Goal: Information Seeking & Learning: Learn about a topic

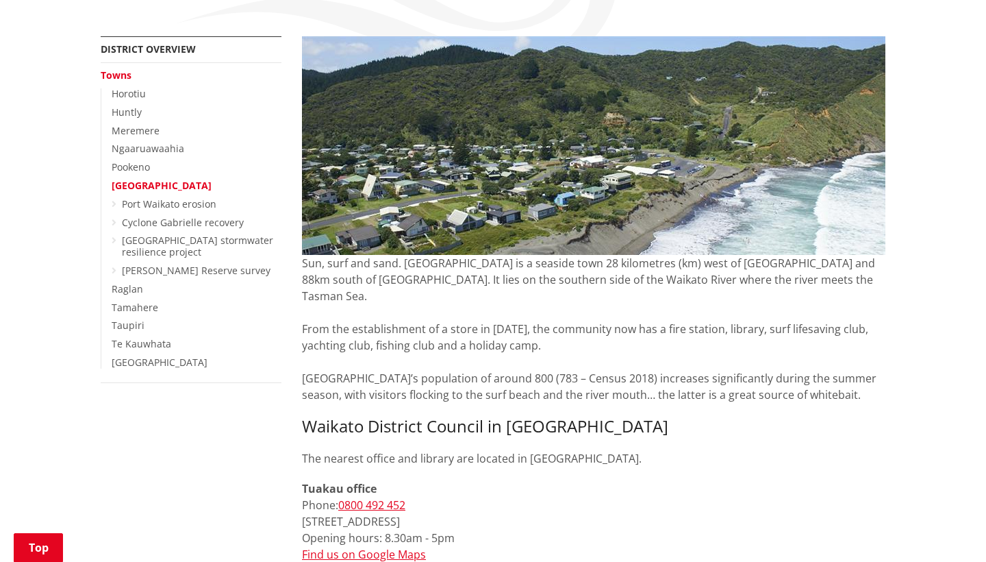
scroll to position [240, 0]
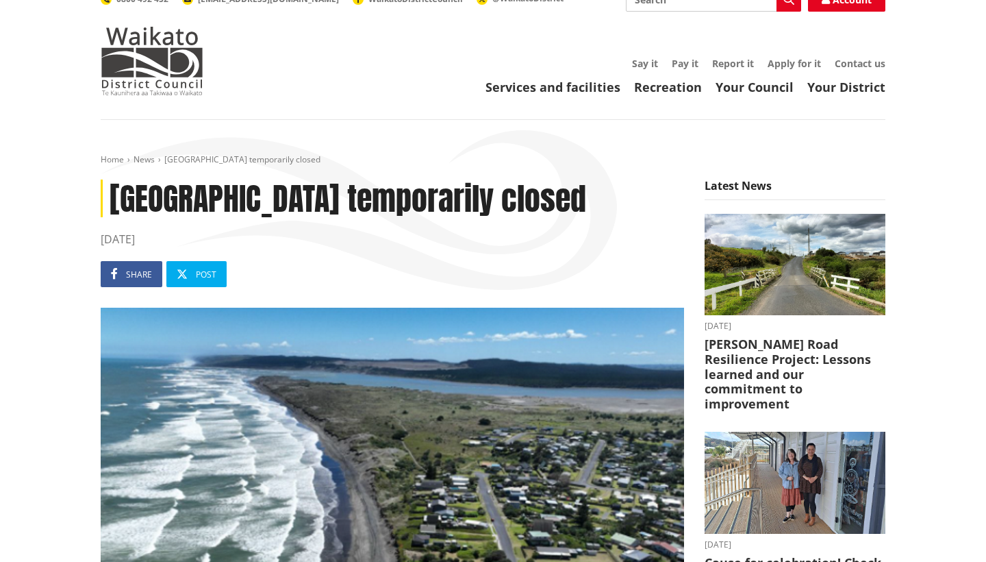
scroll to position [16, 0]
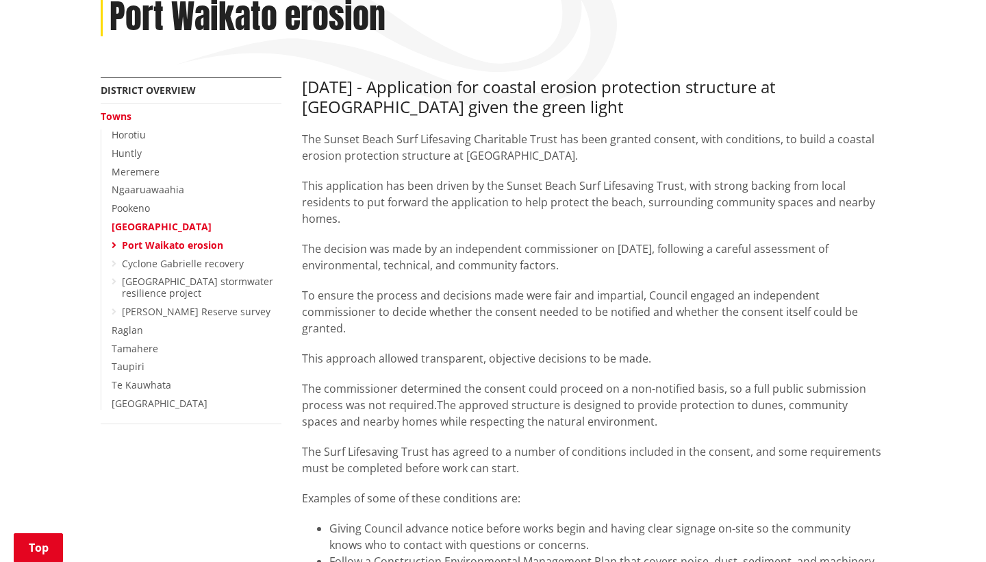
scroll to position [201, 0]
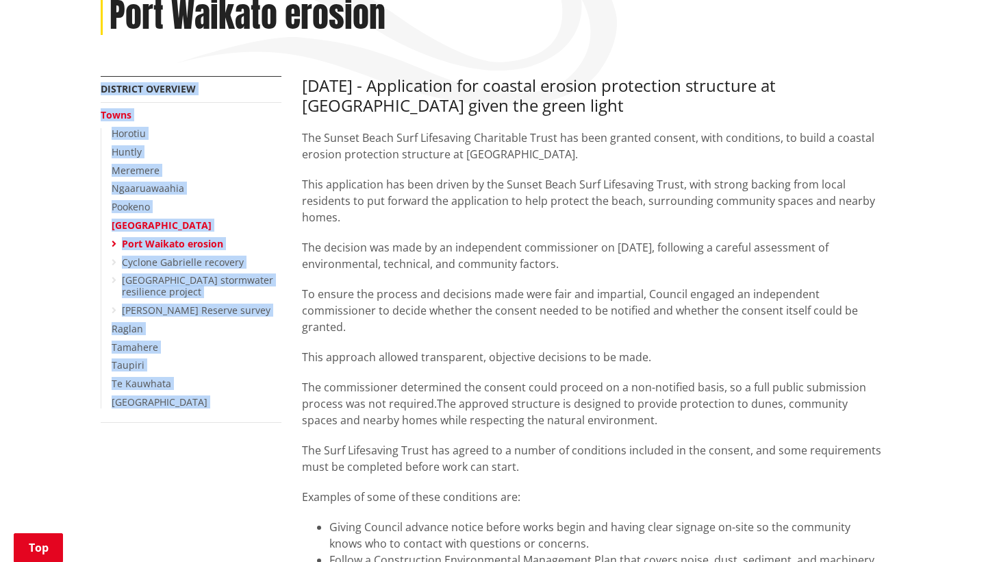
drag, startPoint x: 302, startPoint y: 83, endPoint x: 447, endPoint y: 68, distance: 145.3
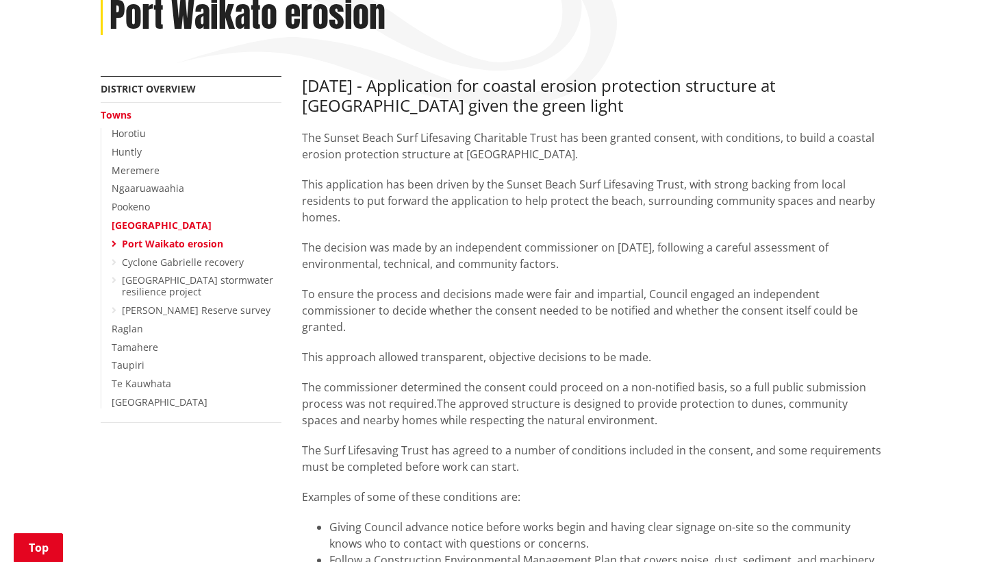
click at [453, 181] on p "This application has been driven by the Sunset Beach Surf Lifesaving Trust, wit…" at bounding box center [594, 200] width 584 height 49
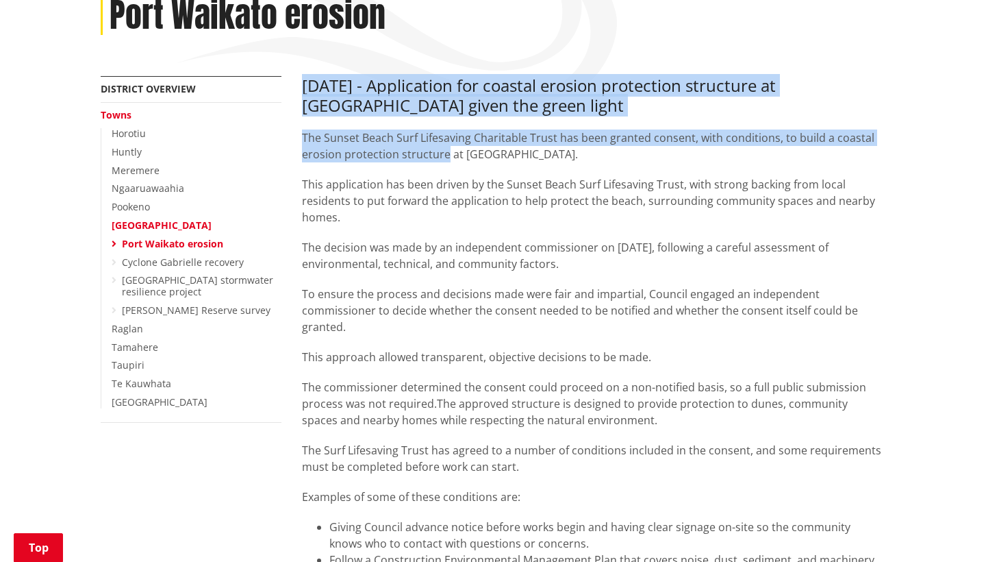
drag, startPoint x: 447, startPoint y: 153, endPoint x: 304, endPoint y: 83, distance: 158.7
click at [304, 83] on div "[DATE] - Application for coastal erosion protection structure at [GEOGRAPHIC_DA…" at bounding box center [594, 384] width 584 height 616
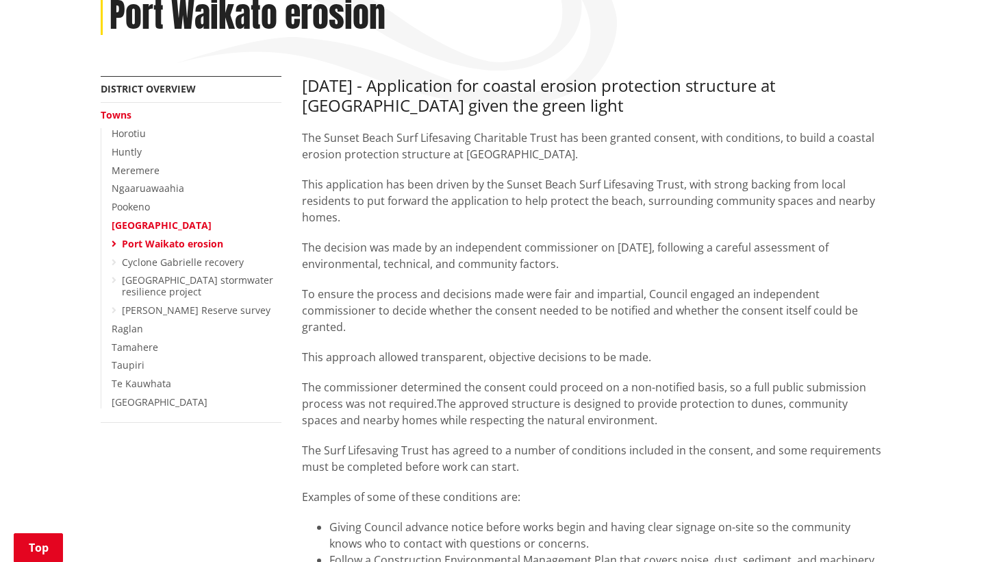
click at [362, 123] on div "[DATE] - Application for coastal erosion protection structure at [GEOGRAPHIC_DA…" at bounding box center [594, 384] width 584 height 616
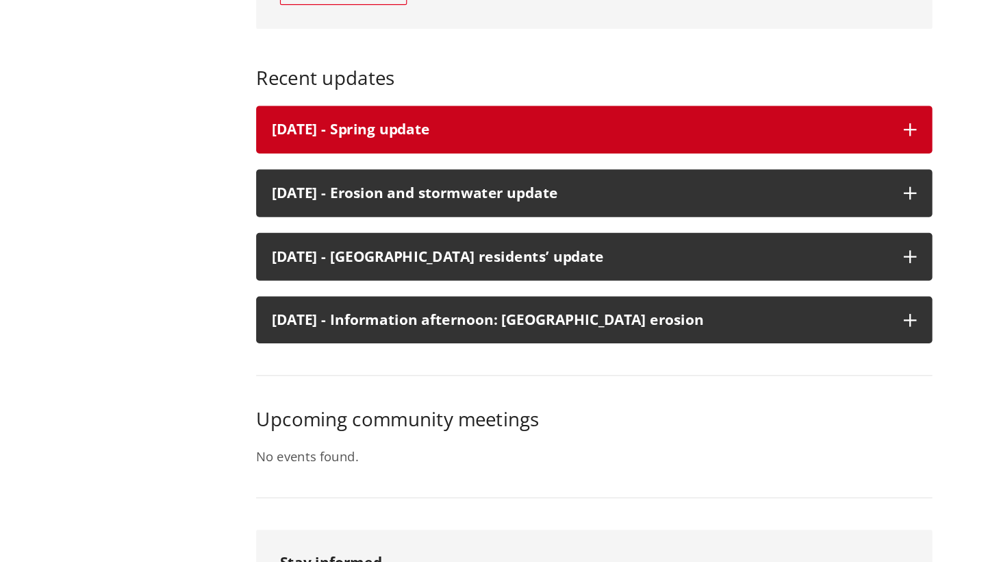
scroll to position [2582, 0]
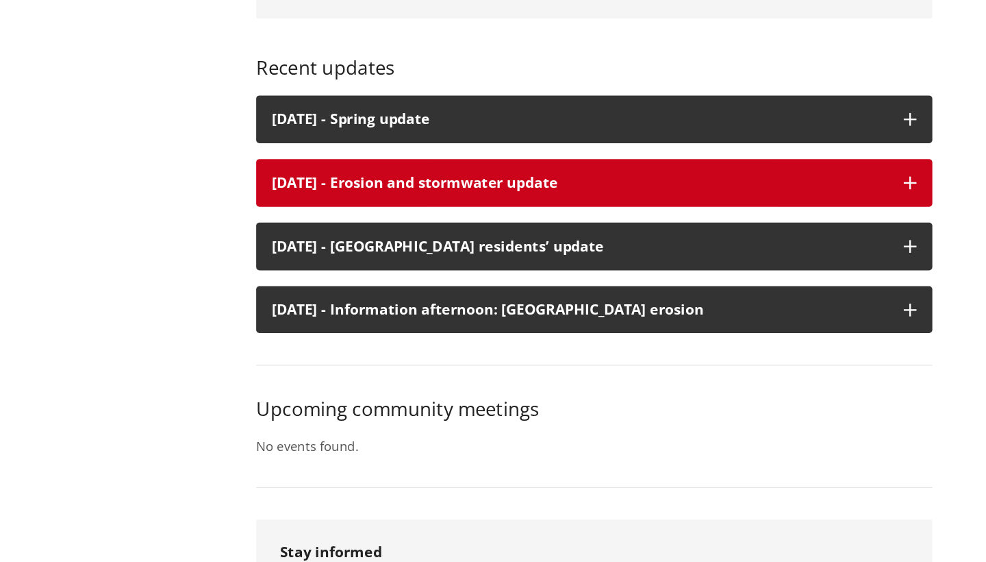
click at [454, 227] on p "[DATE] - Erosion and stormwater update" at bounding box center [582, 234] width 532 height 14
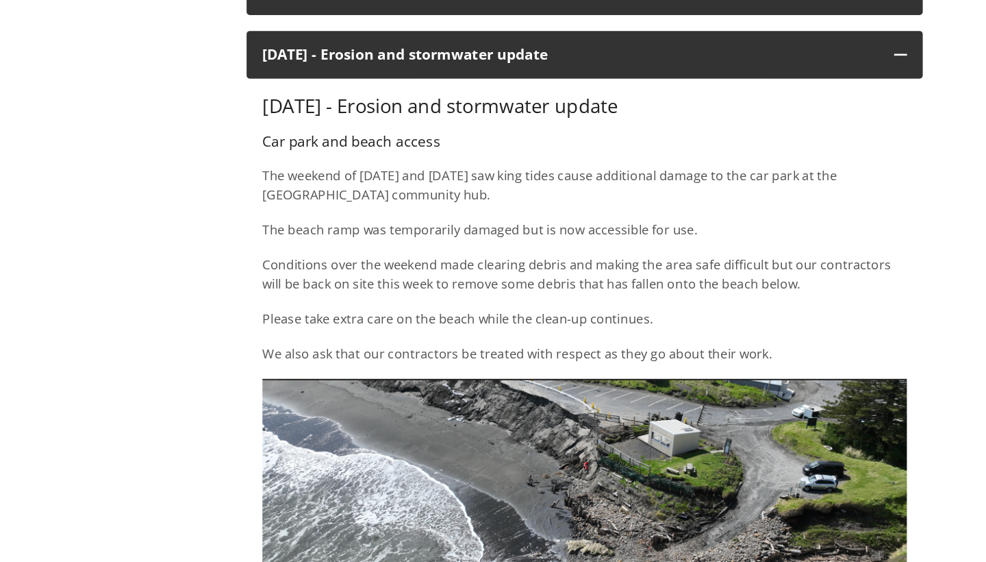
scroll to position [2769, 0]
click at [411, 101] on h3 "[DATE] - Erosion and stormwater update" at bounding box center [594, 92] width 556 height 20
click at [774, 112] on div "[DATE] - Erosion and stormwater update Car park and beach access The weekend of…" at bounding box center [594, 198] width 556 height 232
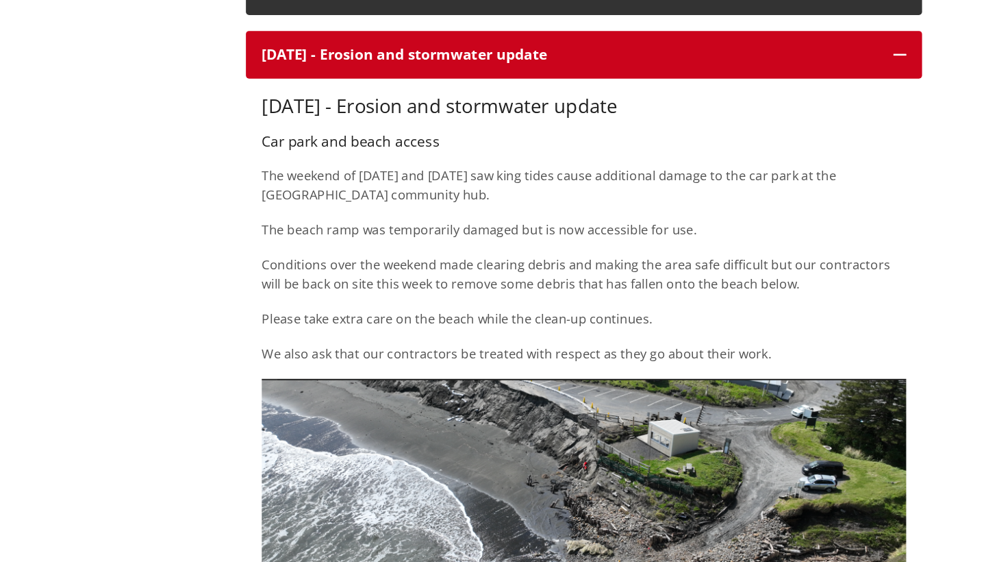
click at [861, 53] on icon "button" at bounding box center [866, 47] width 11 height 11
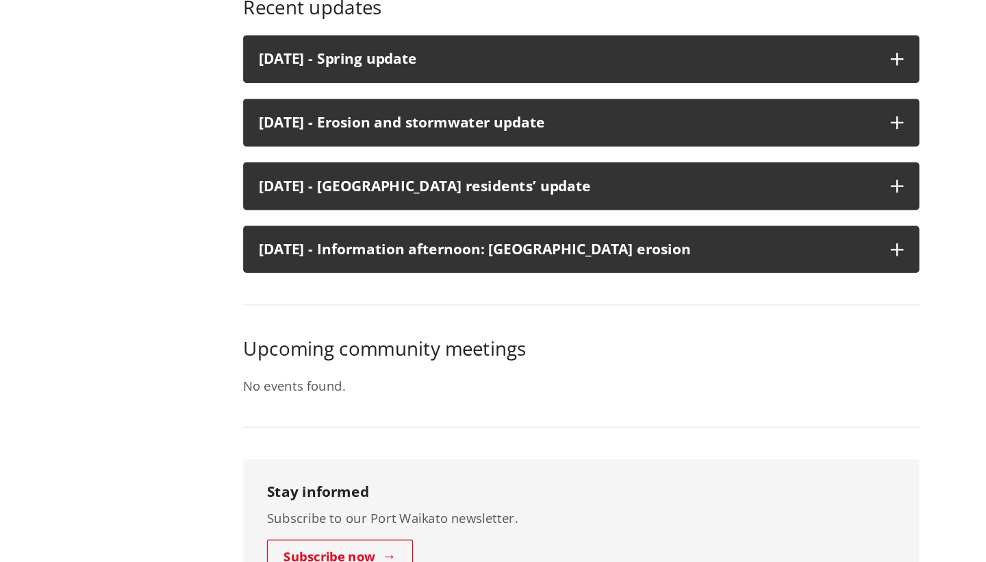
scroll to position [2638, 0]
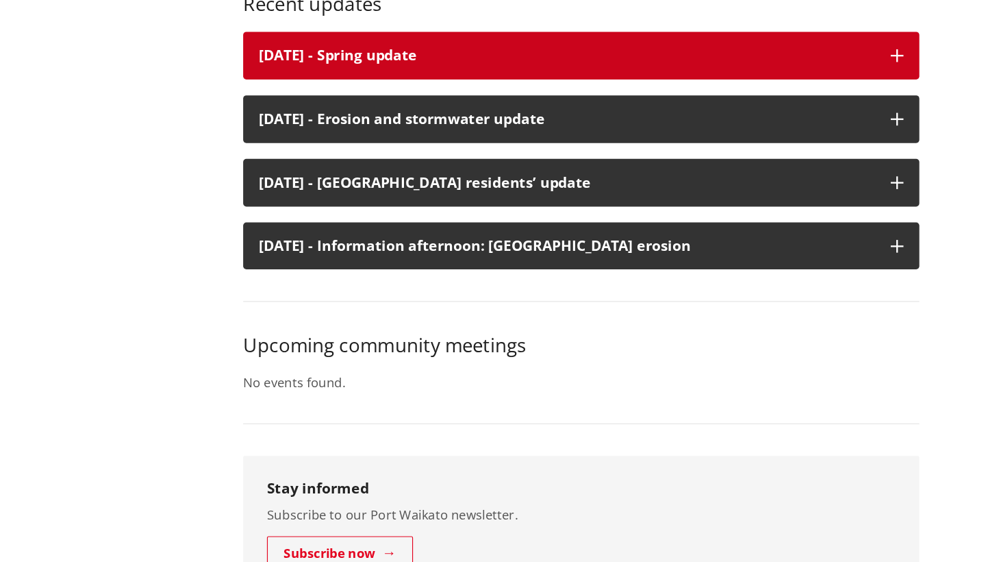
click at [316, 116] on h3 "[DATE] - Spring update" at bounding box center [582, 123] width 532 height 14
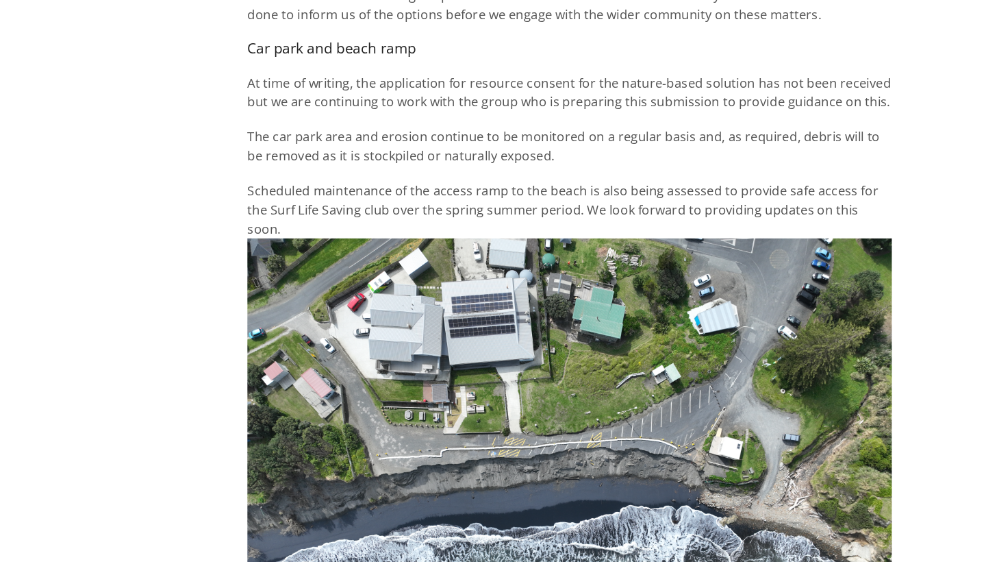
scroll to position [3281, 0]
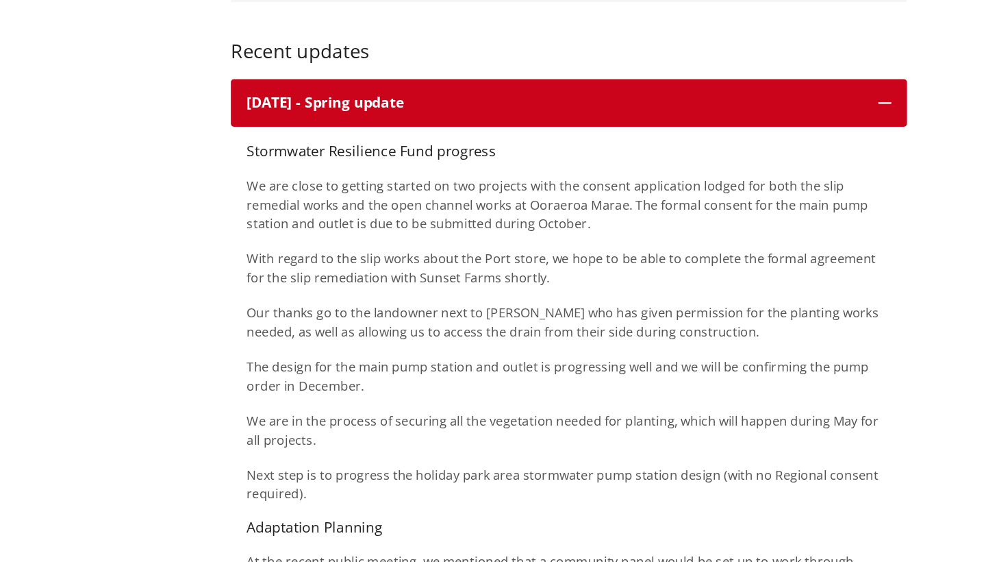
click at [749, 103] on button "[DATE] - Spring update" at bounding box center [594, 88] width 584 height 41
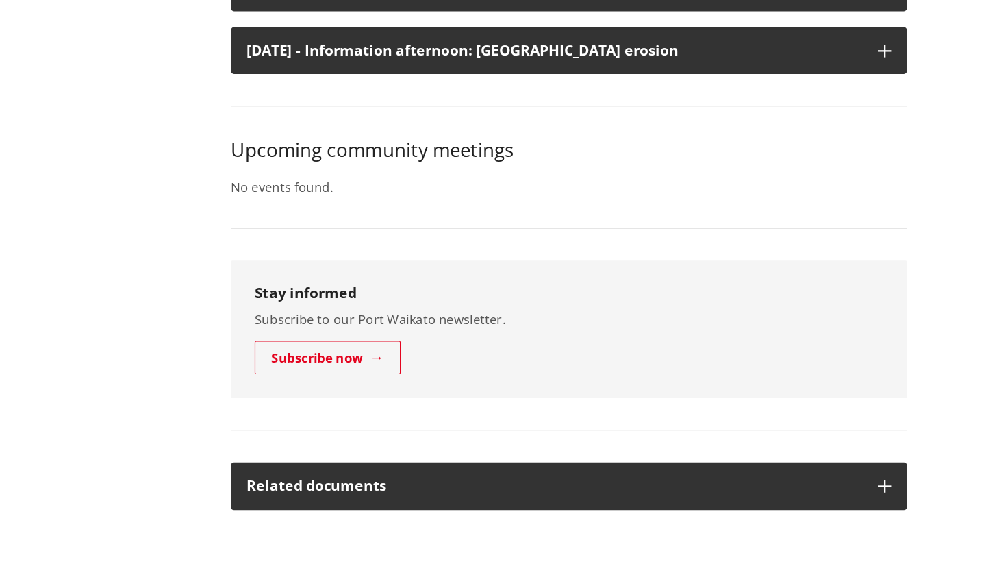
scroll to position [2881, 0]
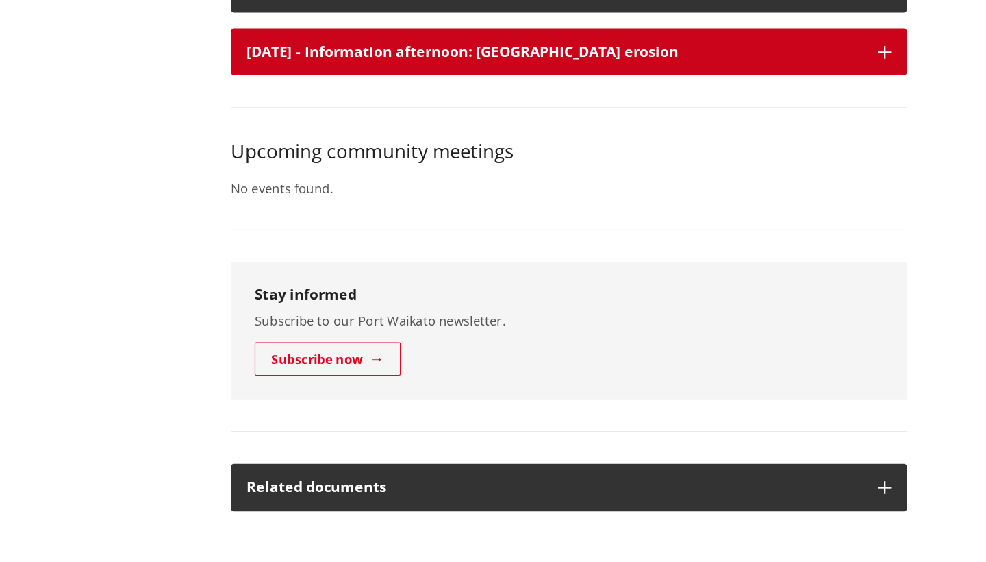
click at [861, 51] on icon "button" at bounding box center [866, 45] width 11 height 11
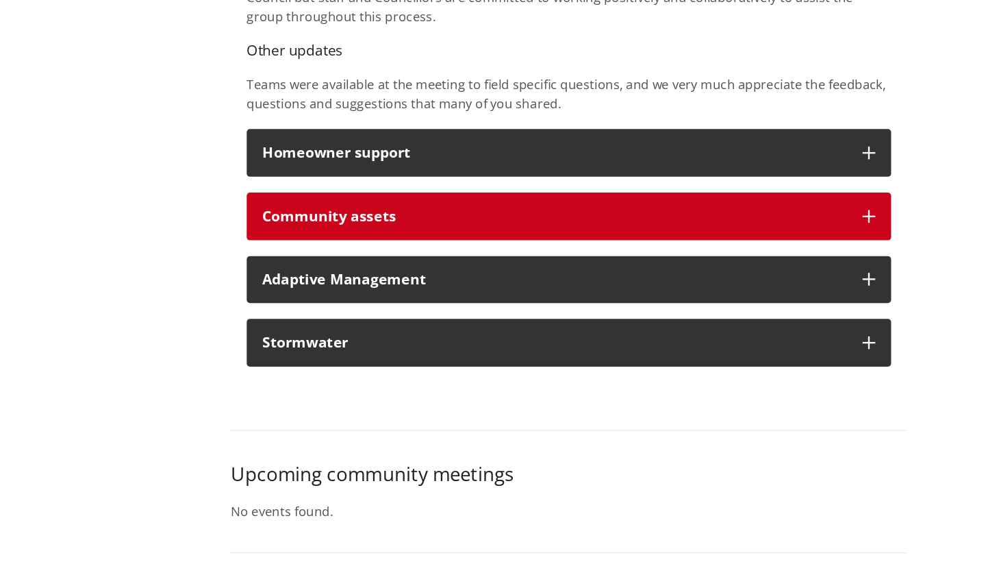
scroll to position [3369, 0]
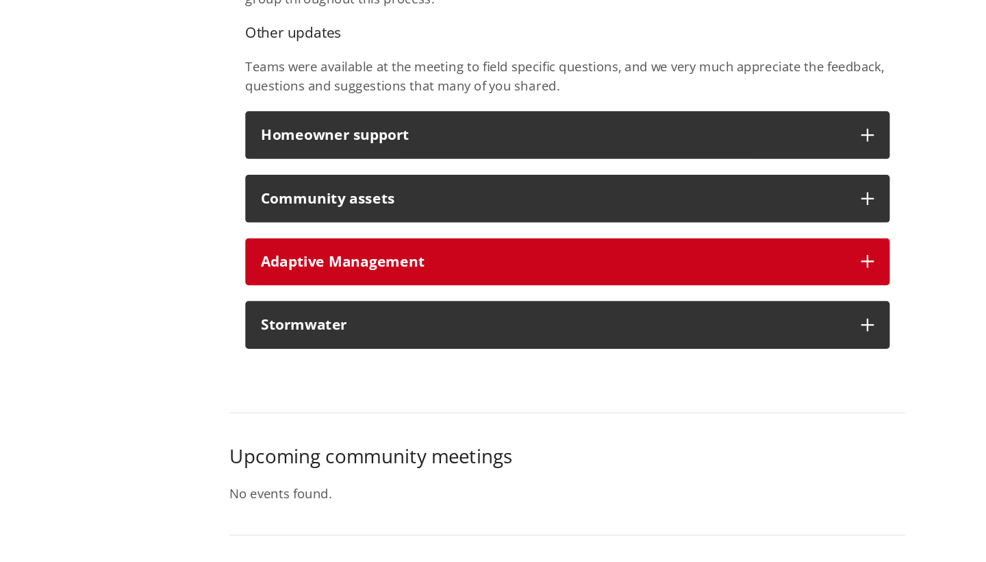
click at [329, 297] on p "Adaptive Management" at bounding box center [581, 304] width 504 height 14
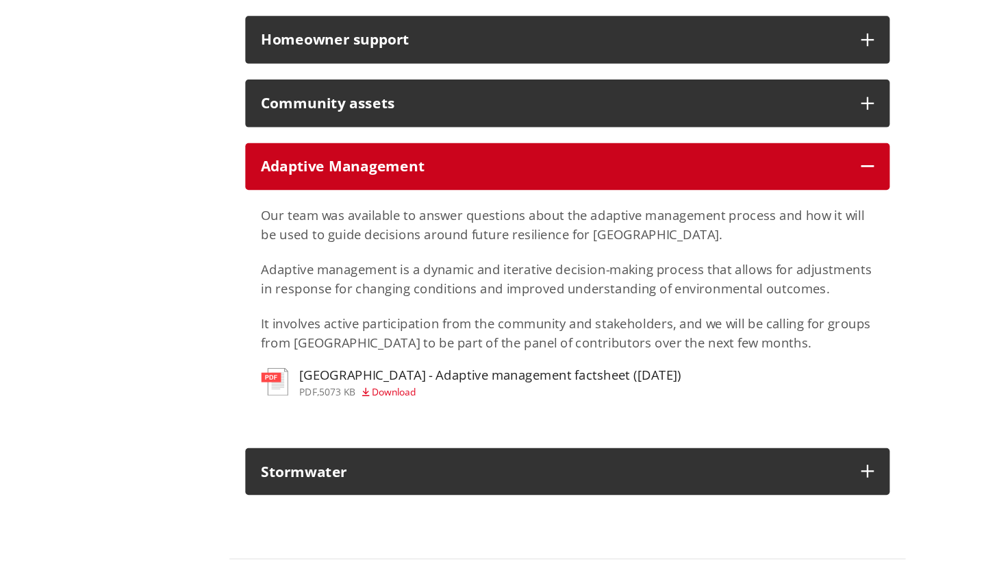
scroll to position [3460, 0]
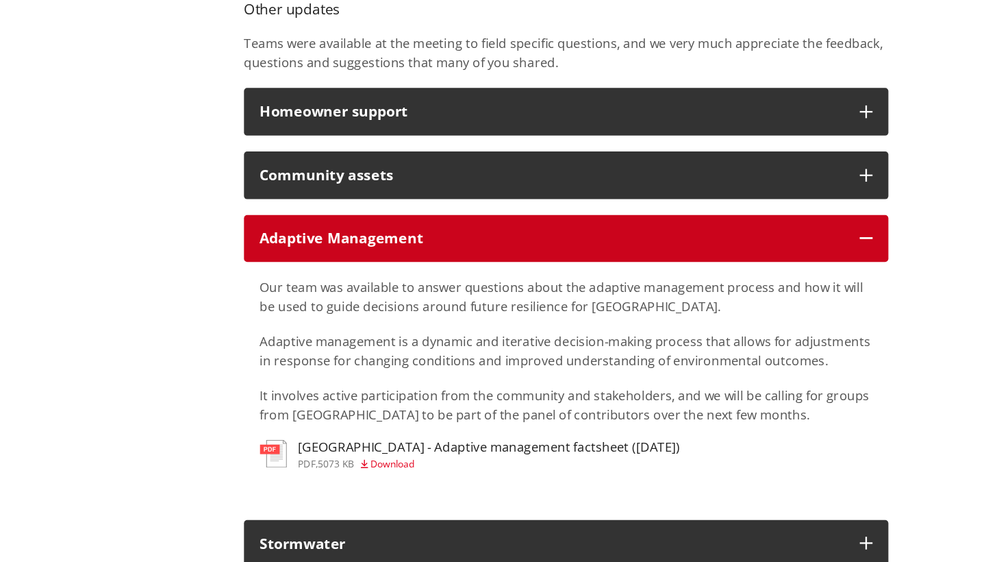
click at [334, 219] on p "Adaptive Management" at bounding box center [581, 212] width 504 height 14
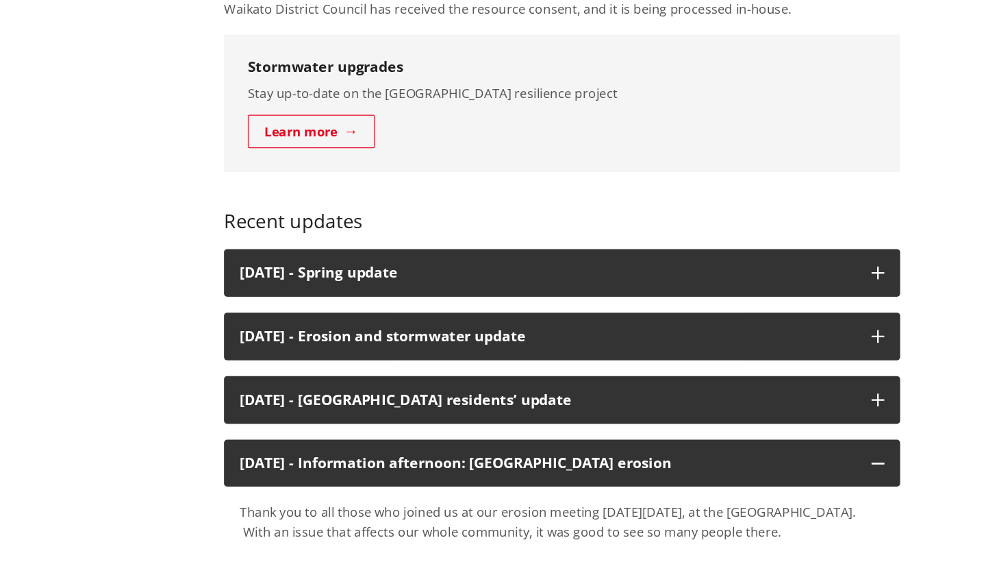
scroll to position [2451, 0]
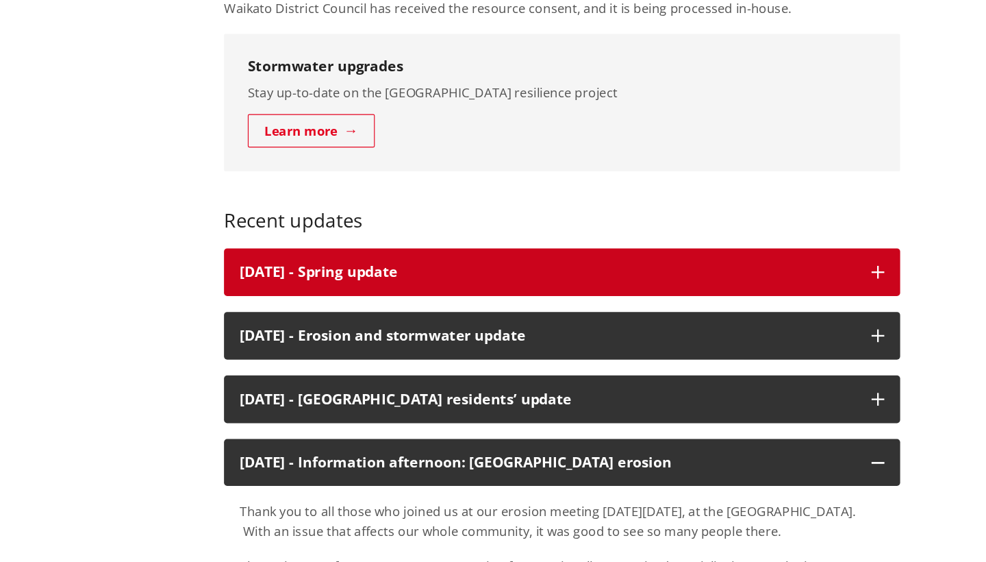
click at [399, 290] on button "[DATE] - Spring update" at bounding box center [594, 310] width 584 height 41
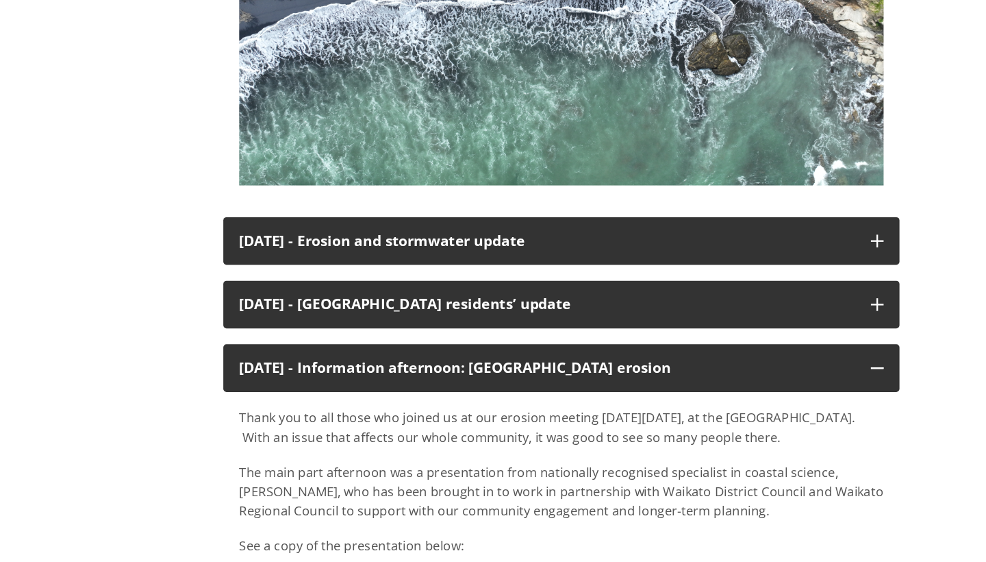
scroll to position [3715, 0]
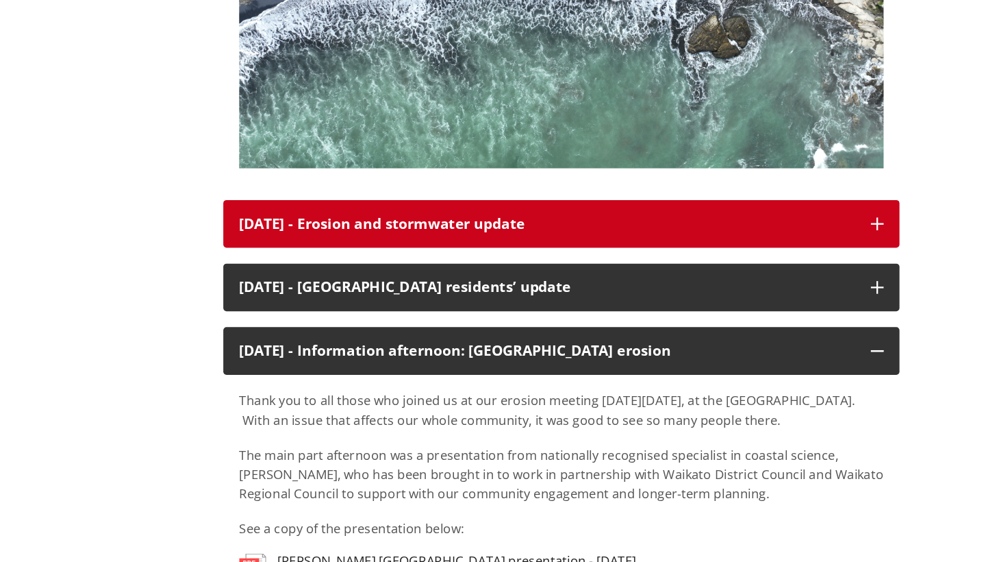
click at [378, 235] on p "[DATE] - Erosion and stormwater update" at bounding box center [582, 242] width 532 height 14
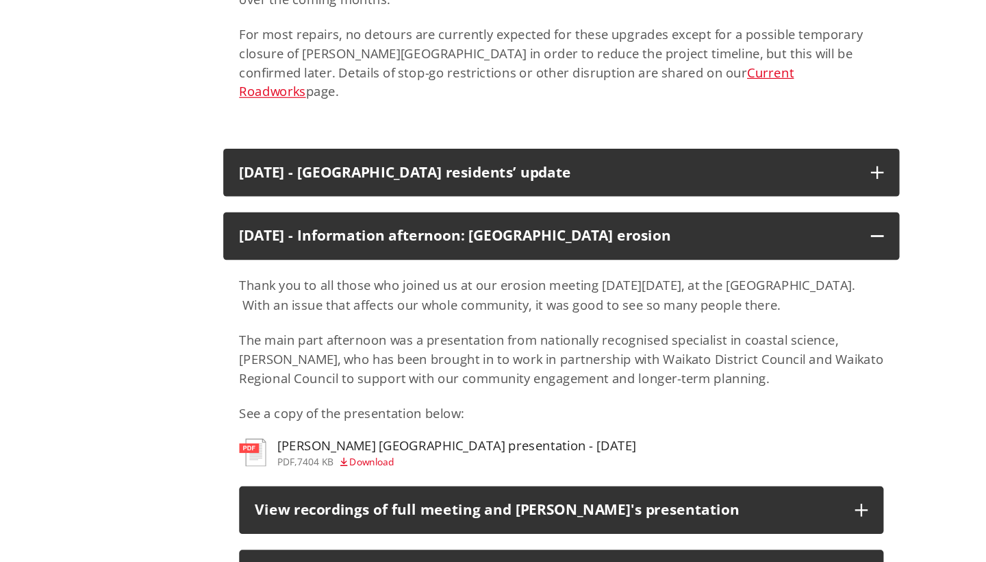
scroll to position [4778, 0]
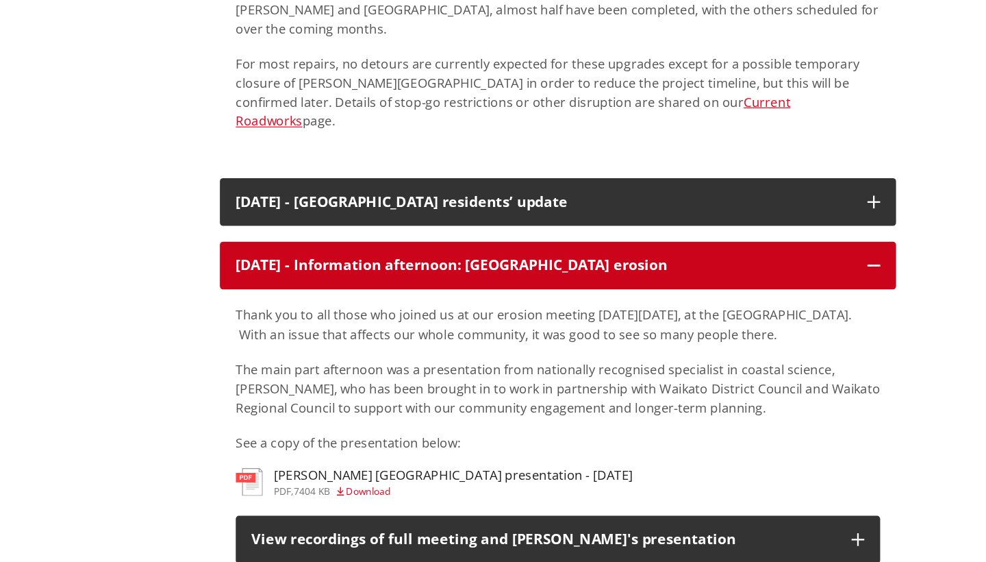
click at [861, 223] on icon "button" at bounding box center [866, 228] width 11 height 11
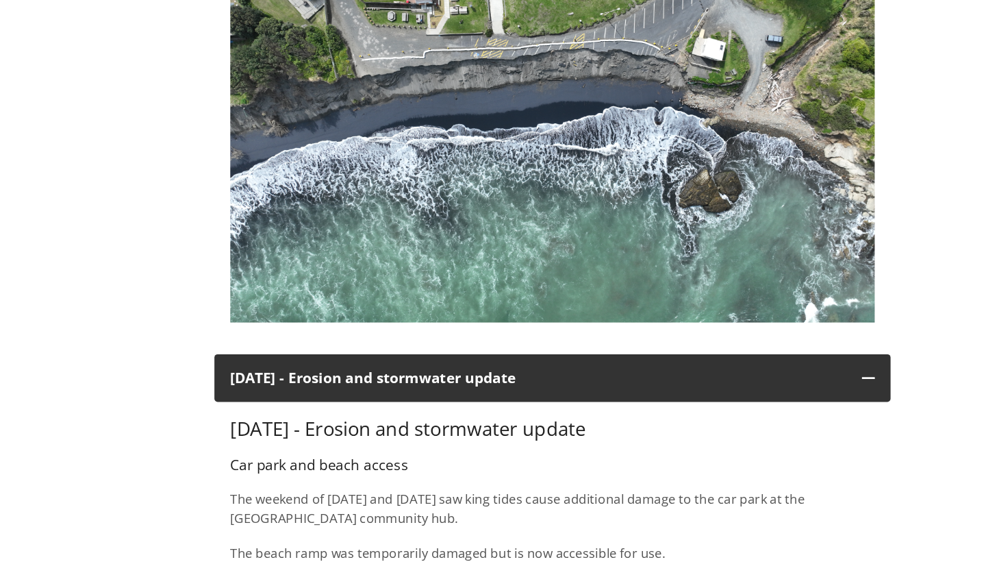
scroll to position [3630, 0]
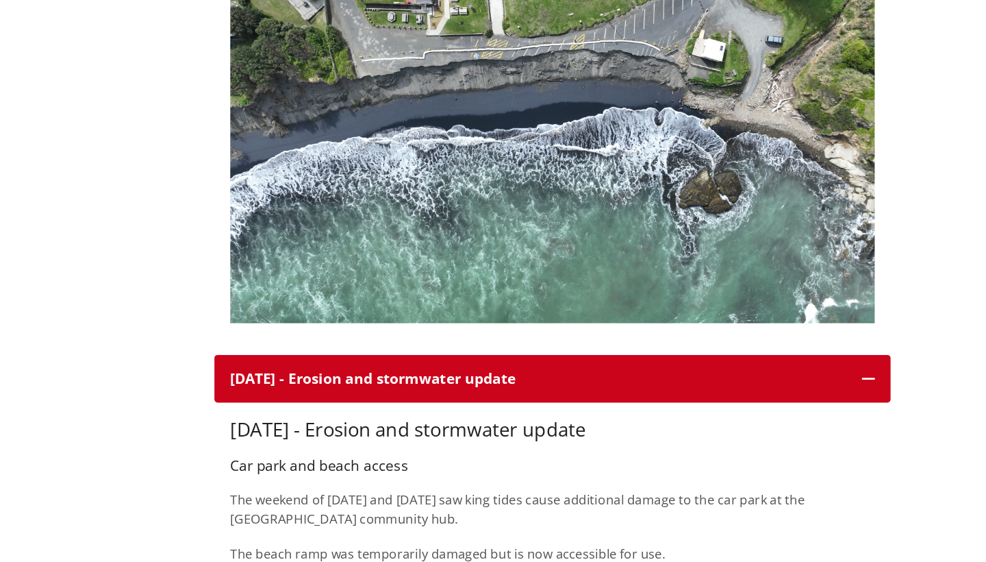
click at [756, 329] on button "[DATE] - Erosion and stormwater update" at bounding box center [594, 326] width 584 height 41
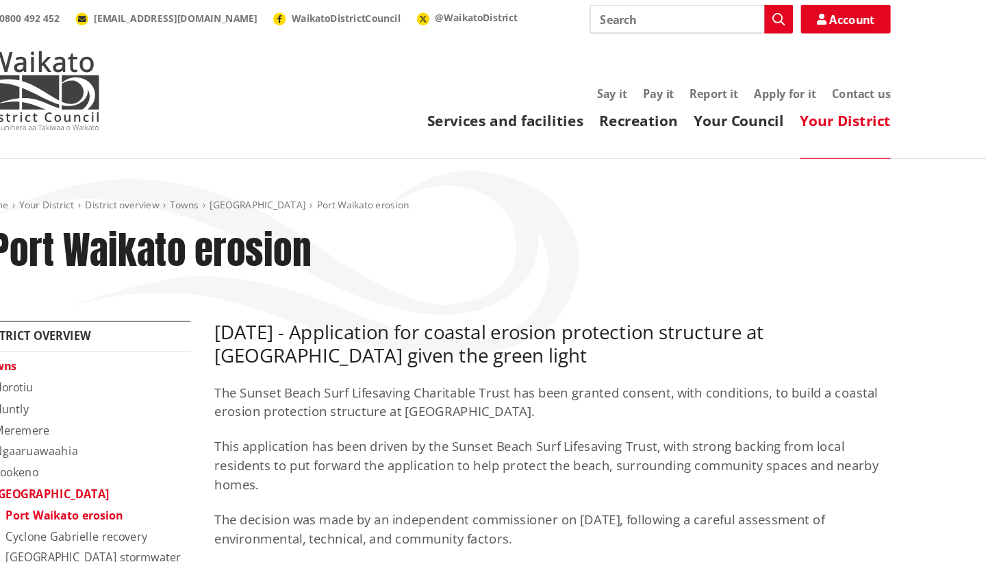
scroll to position [0, 0]
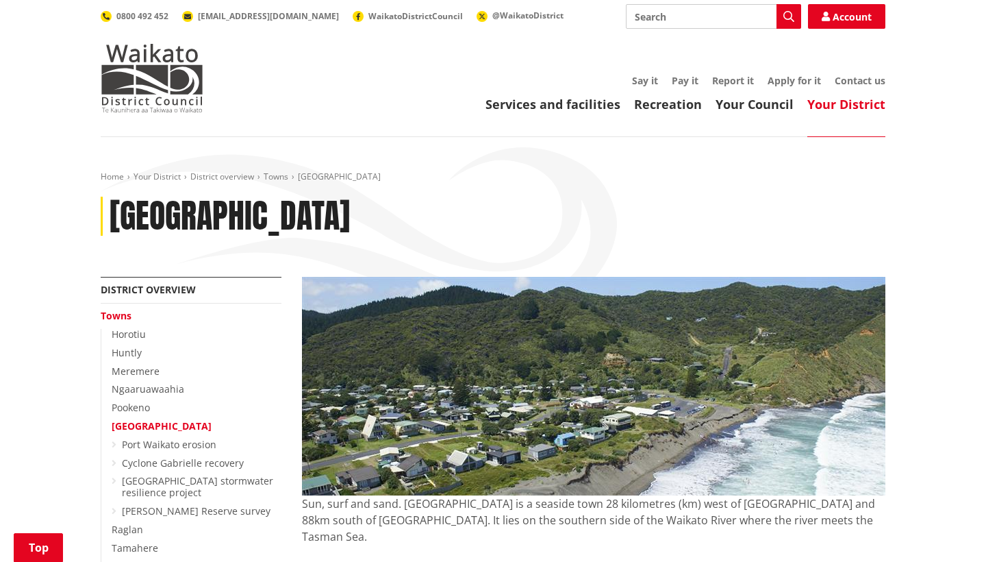
scroll to position [240, 0]
